Goal: Task Accomplishment & Management: Use online tool/utility

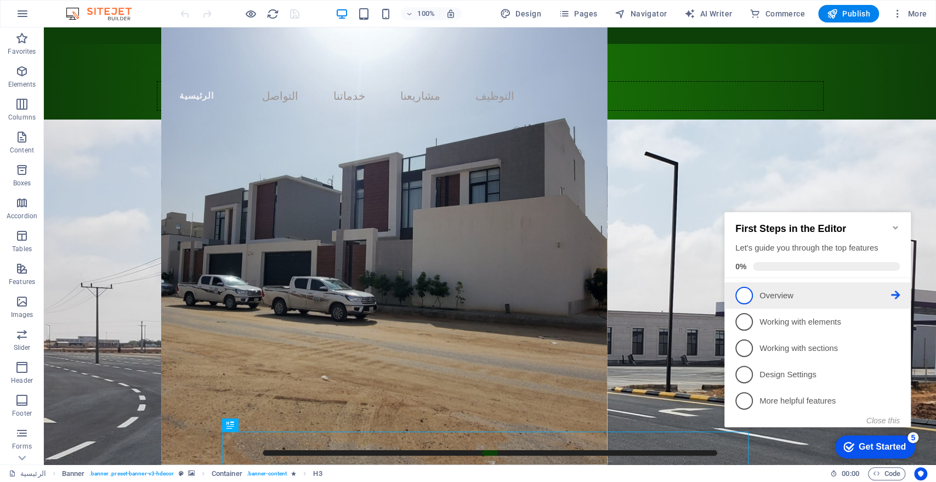
click at [747, 292] on span "1" at bounding box center [744, 296] width 18 height 18
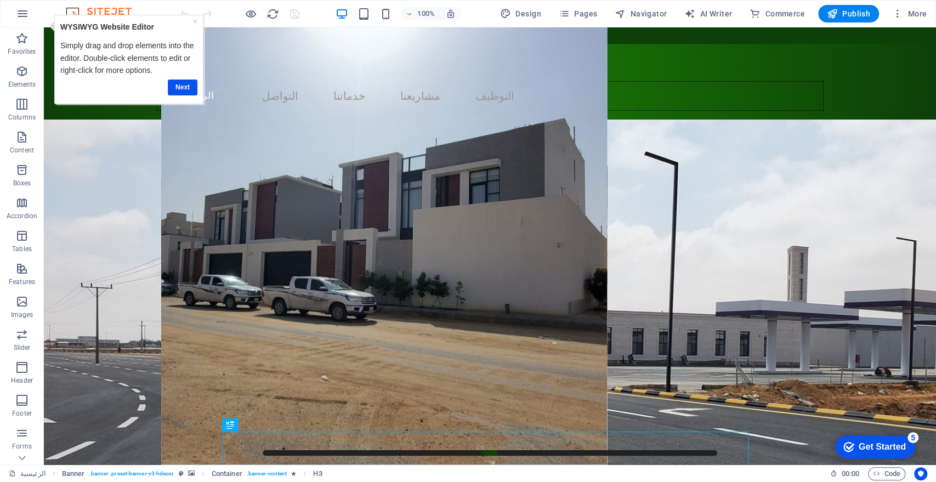
click at [862, 445] on div "Get Started" at bounding box center [882, 447] width 47 height 10
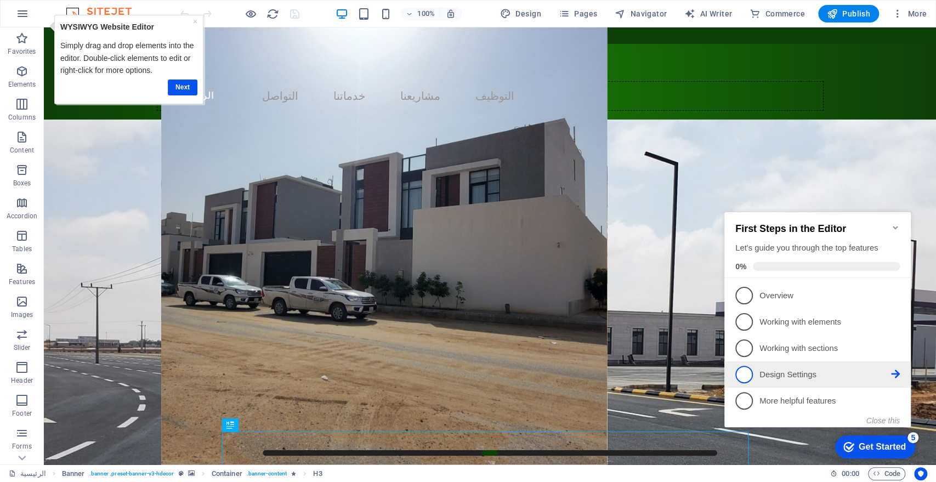
click at [788, 369] on p "Design Settings - incomplete" at bounding box center [826, 375] width 132 height 12
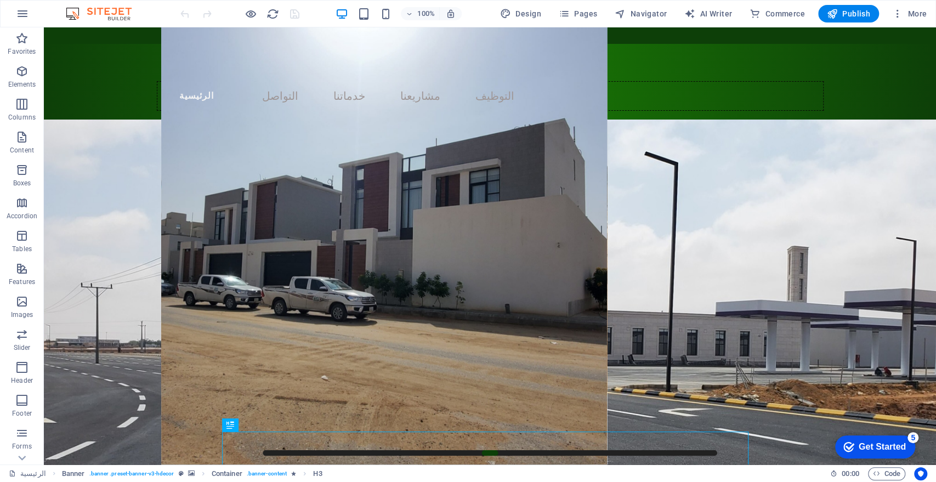
click at [876, 445] on div "Get Started" at bounding box center [882, 447] width 47 height 10
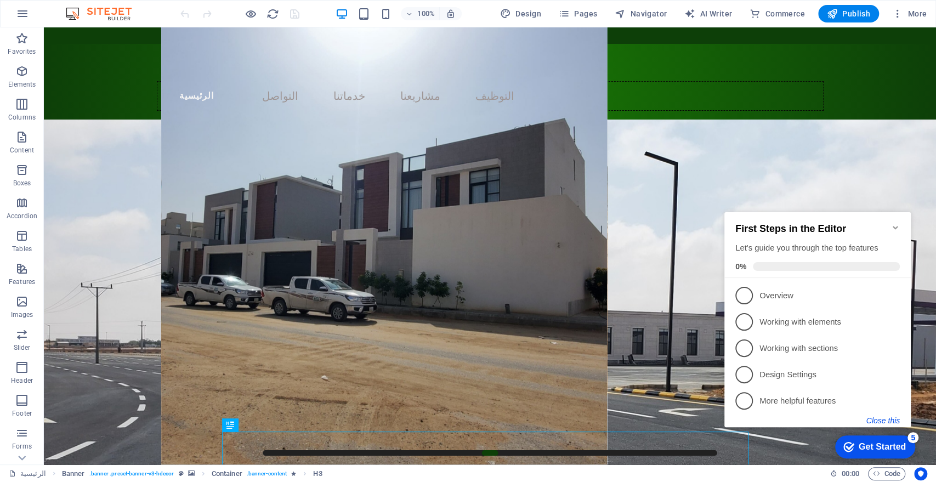
click at [881, 417] on button "Close this" at bounding box center [882, 420] width 33 height 9
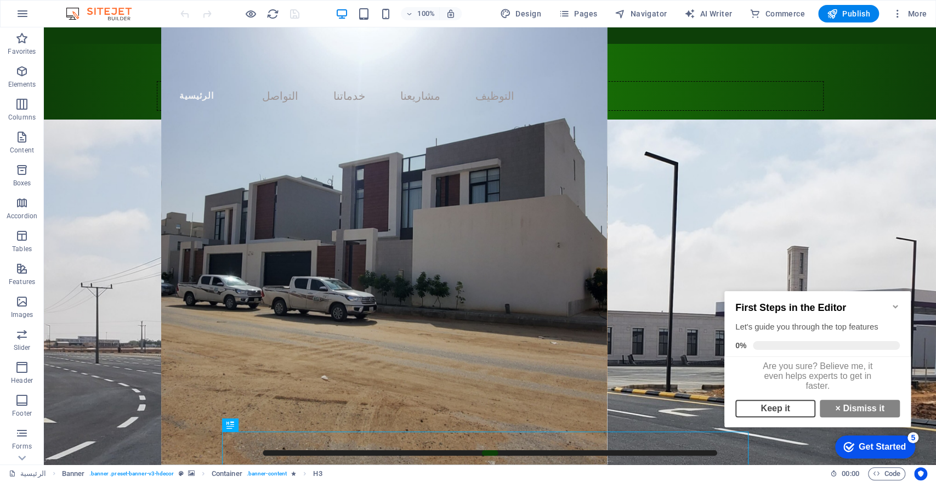
click at [783, 414] on link "Keep it" at bounding box center [775, 409] width 80 height 18
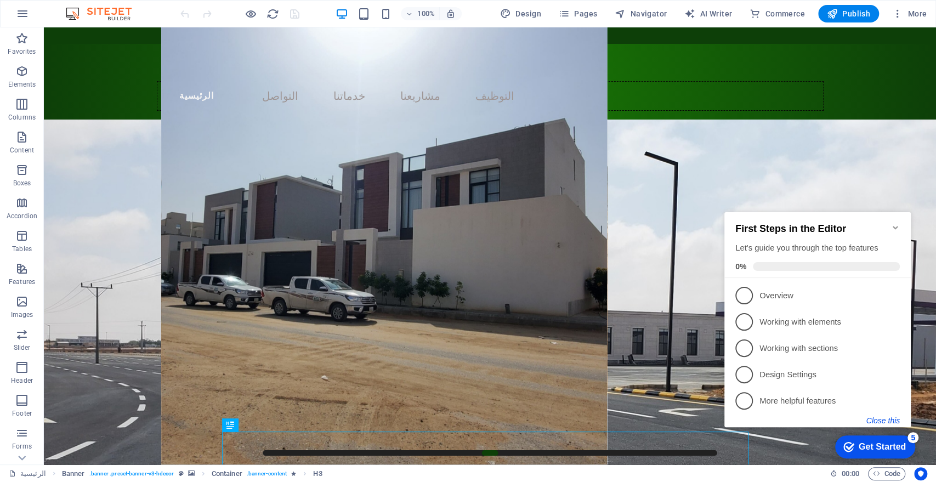
click at [884, 419] on button "Close this" at bounding box center [882, 420] width 33 height 9
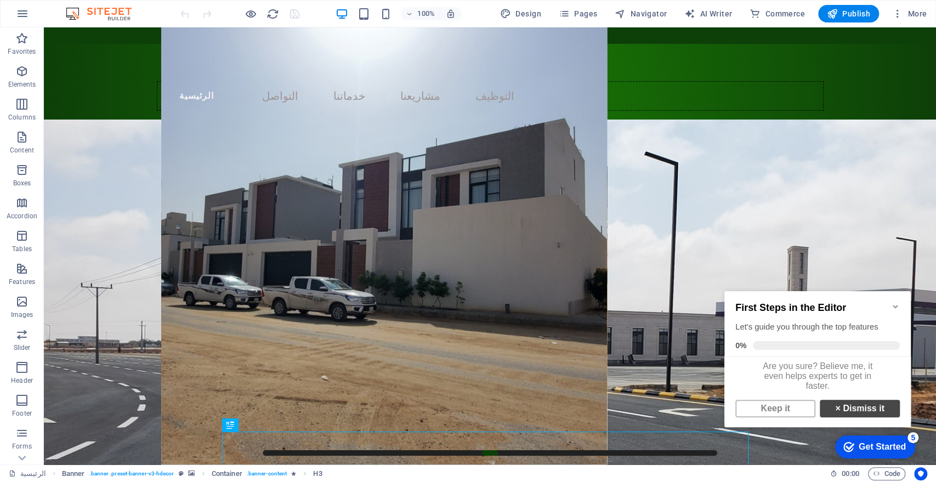
click at [849, 417] on link "× Dismiss it" at bounding box center [860, 409] width 80 height 18
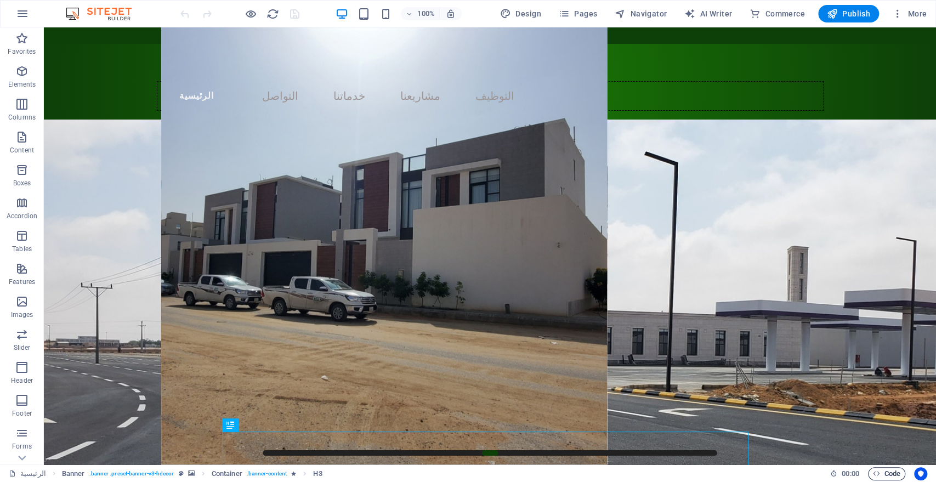
click at [889, 474] on span "Code" at bounding box center [886, 473] width 27 height 13
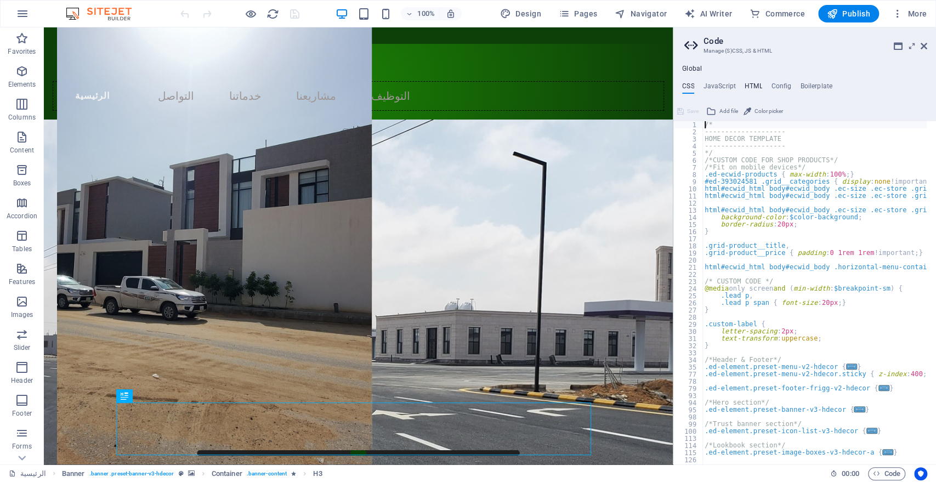
click at [751, 84] on h4 "HTML" at bounding box center [754, 88] width 18 height 12
type textarea "{{content}}"
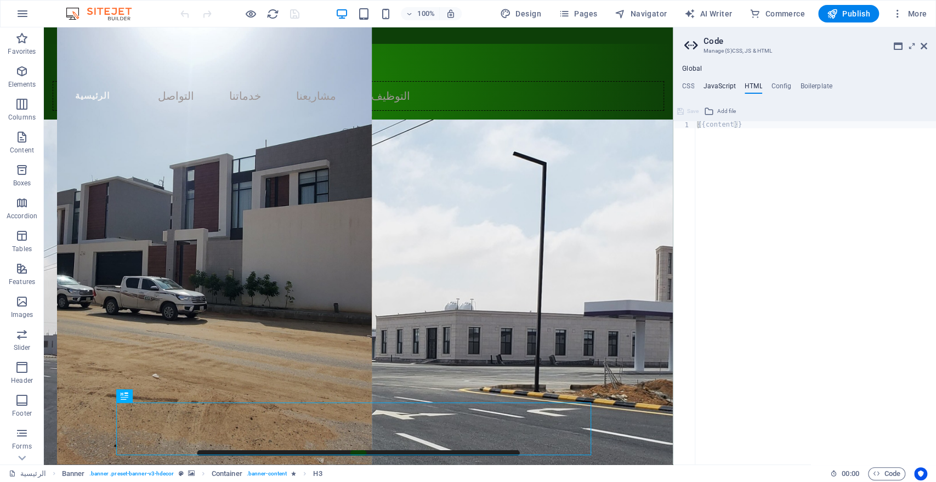
click at [724, 86] on h4 "JavaScript" at bounding box center [719, 88] width 32 height 12
type textarea "/* JS for preset "Menu V2" */"
